Goal: Navigation & Orientation: Locate item on page

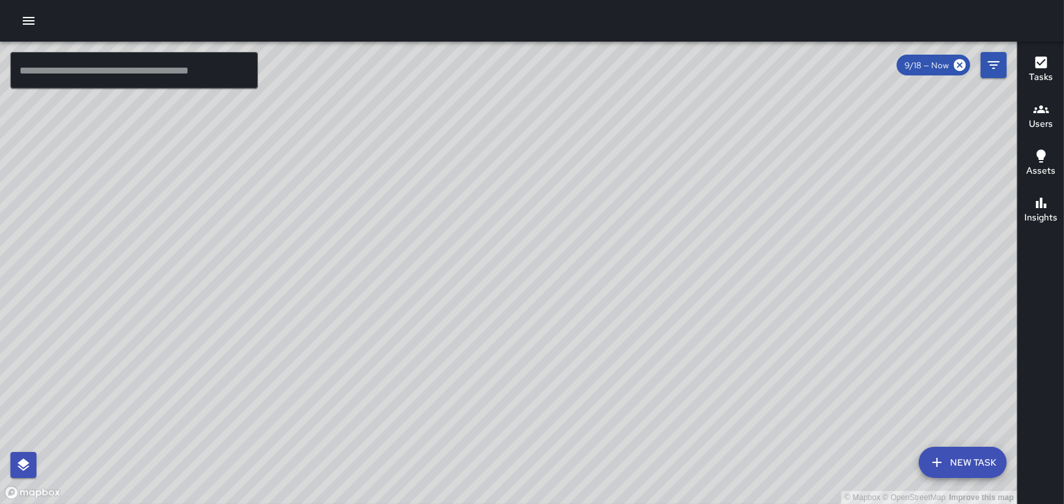
scroll to position [3906, 0]
drag, startPoint x: 415, startPoint y: 256, endPoint x: 434, endPoint y: 290, distance: 38.8
click at [434, 290] on div "© Mapbox © OpenStreetMap Improve this map" at bounding box center [508, 273] width 1017 height 463
drag, startPoint x: 368, startPoint y: 227, endPoint x: 398, endPoint y: 432, distance: 207.9
click at [429, 467] on div "© Mapbox © OpenStreetMap Improve this map" at bounding box center [508, 273] width 1017 height 463
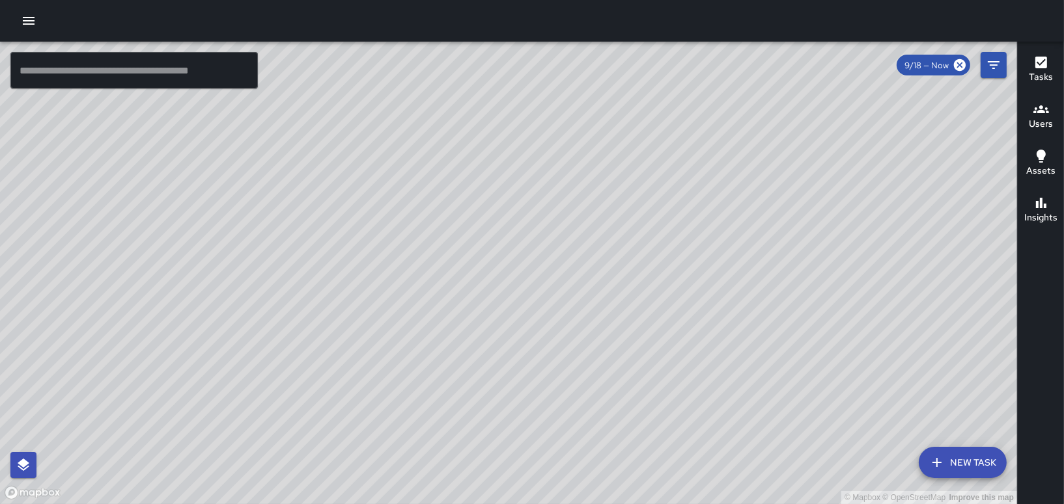
drag, startPoint x: 475, startPoint y: 315, endPoint x: 447, endPoint y: 441, distance: 128.7
click at [447, 441] on div "© Mapbox © OpenStreetMap Improve this map" at bounding box center [508, 273] width 1017 height 463
drag, startPoint x: 506, startPoint y: 301, endPoint x: 475, endPoint y: 452, distance: 154.2
click at [475, 452] on div "© Mapbox © OpenStreetMap Improve this map" at bounding box center [508, 273] width 1017 height 463
drag, startPoint x: 549, startPoint y: 367, endPoint x: 542, endPoint y: 152, distance: 214.9
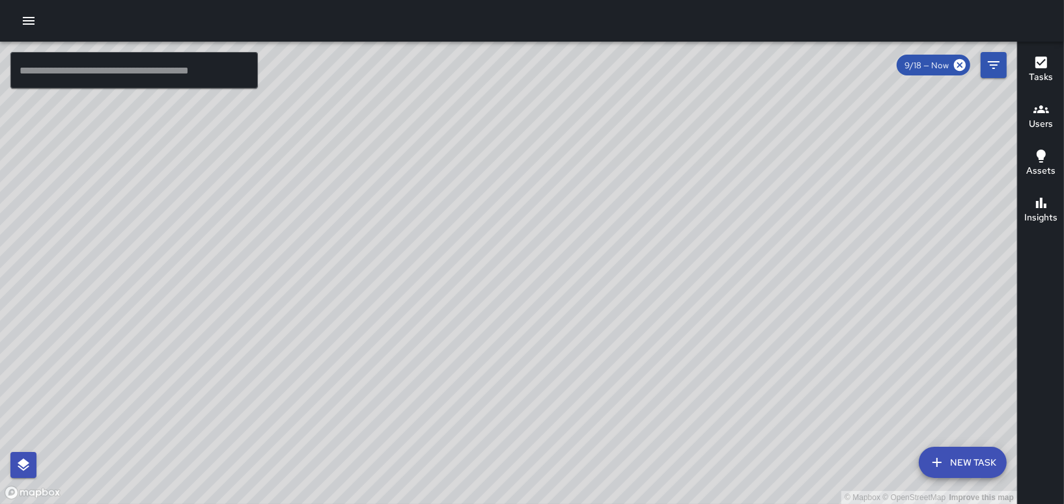
click at [540, 184] on div "© Mapbox © OpenStreetMap Improve this map" at bounding box center [508, 273] width 1017 height 463
drag, startPoint x: 568, startPoint y: 387, endPoint x: 576, endPoint y: 212, distance: 176.0
click at [576, 212] on div "© Mapbox © OpenStreetMap Improve this map" at bounding box center [508, 273] width 1017 height 463
drag, startPoint x: 526, startPoint y: 349, endPoint x: 552, endPoint y: 252, distance: 100.4
click at [552, 252] on div "© Mapbox © OpenStreetMap Improve this map" at bounding box center [508, 273] width 1017 height 463
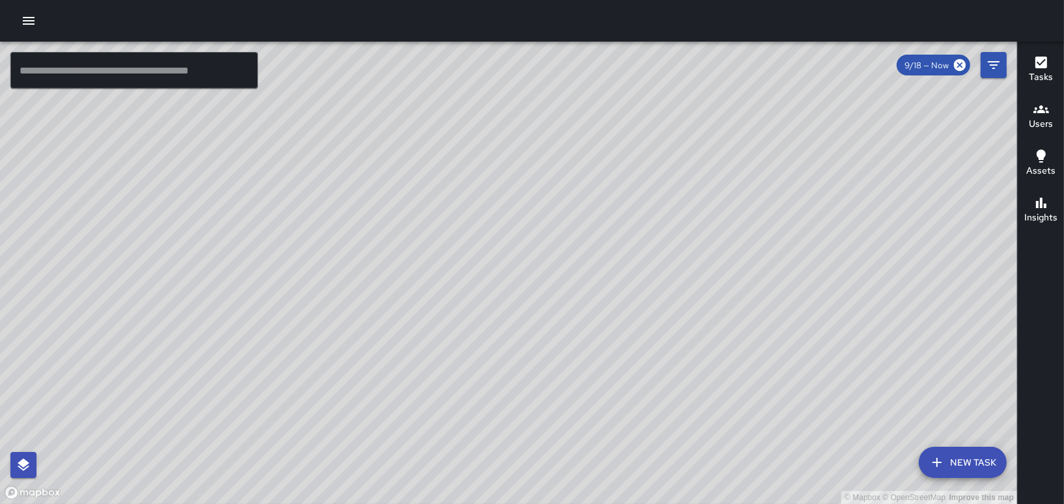
drag, startPoint x: 555, startPoint y: 340, endPoint x: 562, endPoint y: 286, distance: 54.4
click at [562, 286] on div "© Mapbox © OpenStreetMap Improve this map" at bounding box center [508, 273] width 1017 height 463
drag, startPoint x: 519, startPoint y: 357, endPoint x: 558, endPoint y: 264, distance: 101.5
click at [558, 264] on div "© Mapbox © OpenStreetMap Improve this map" at bounding box center [508, 273] width 1017 height 463
drag, startPoint x: 510, startPoint y: 252, endPoint x: 411, endPoint y: 532, distance: 297.5
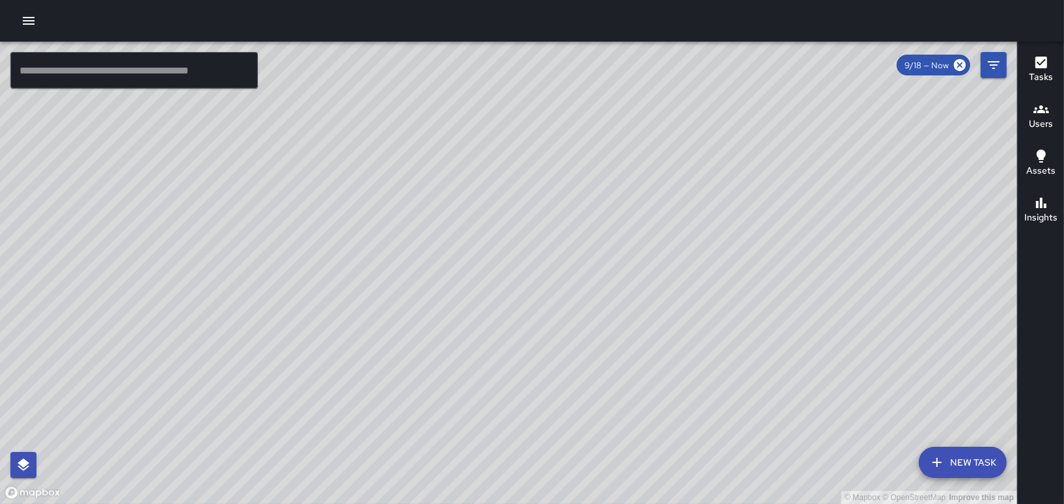
click at [411, 504] on html "© Mapbox © OpenStreetMap Improve this map ​ New Task 9/18 — Now Map Layers Task…" at bounding box center [532, 252] width 1064 height 504
drag, startPoint x: 452, startPoint y: 130, endPoint x: 359, endPoint y: 448, distance: 331.6
click at [346, 454] on div "© Mapbox © OpenStreetMap Improve this map" at bounding box center [508, 273] width 1017 height 463
drag, startPoint x: 812, startPoint y: 199, endPoint x: 659, endPoint y: 396, distance: 249.6
click at [659, 396] on div "© Mapbox © OpenStreetMap Improve this map" at bounding box center [508, 273] width 1017 height 463
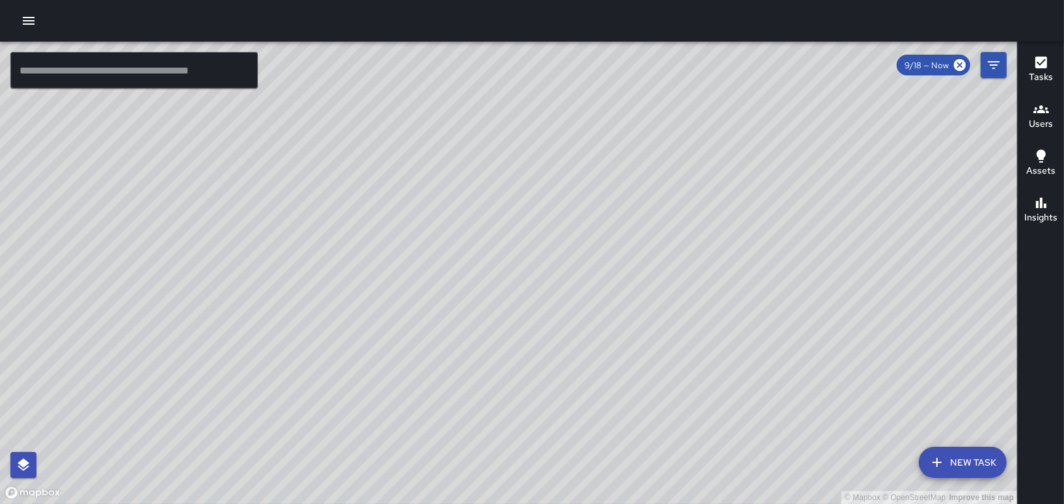
drag, startPoint x: 550, startPoint y: 286, endPoint x: 581, endPoint y: 379, distance: 98.0
click at [581, 379] on div "© Mapbox © OpenStreetMap Improve this map" at bounding box center [508, 273] width 1017 height 463
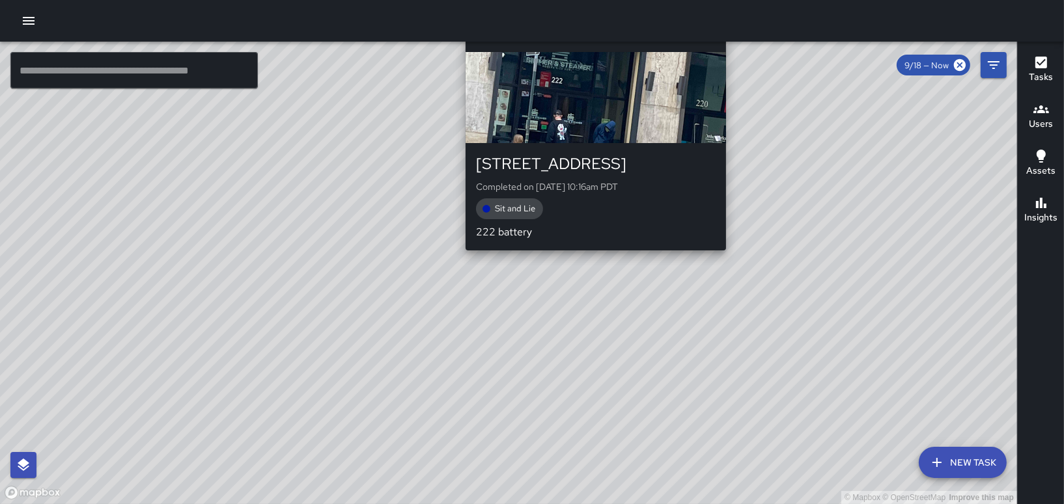
drag, startPoint x: 581, startPoint y: 297, endPoint x: 595, endPoint y: 252, distance: 47.1
click at [595, 252] on div "© Mapbox © OpenStreetMap Improve this map [PERSON_NAME] [STREET_ADDRESS] Comple…" at bounding box center [508, 273] width 1017 height 463
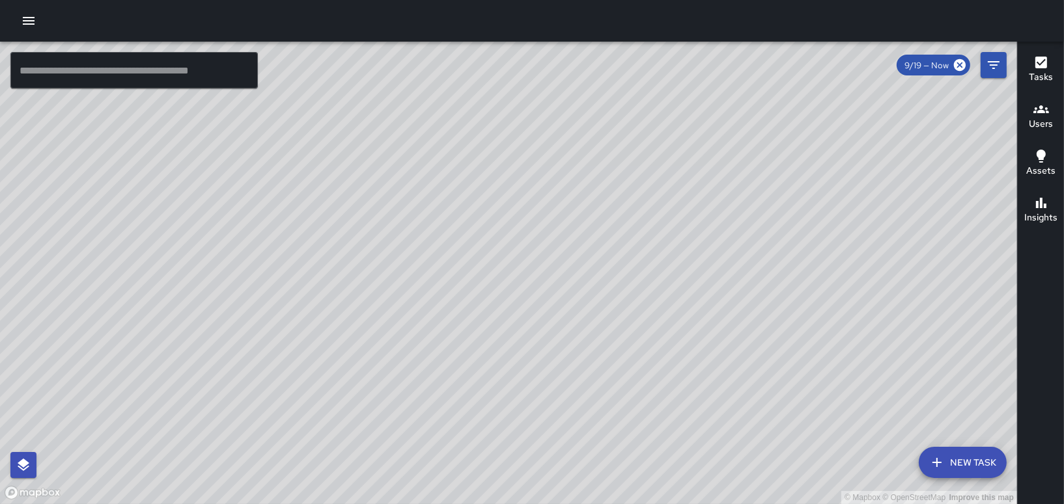
scroll to position [1813, 0]
